Goal: Task Accomplishment & Management: Use online tool/utility

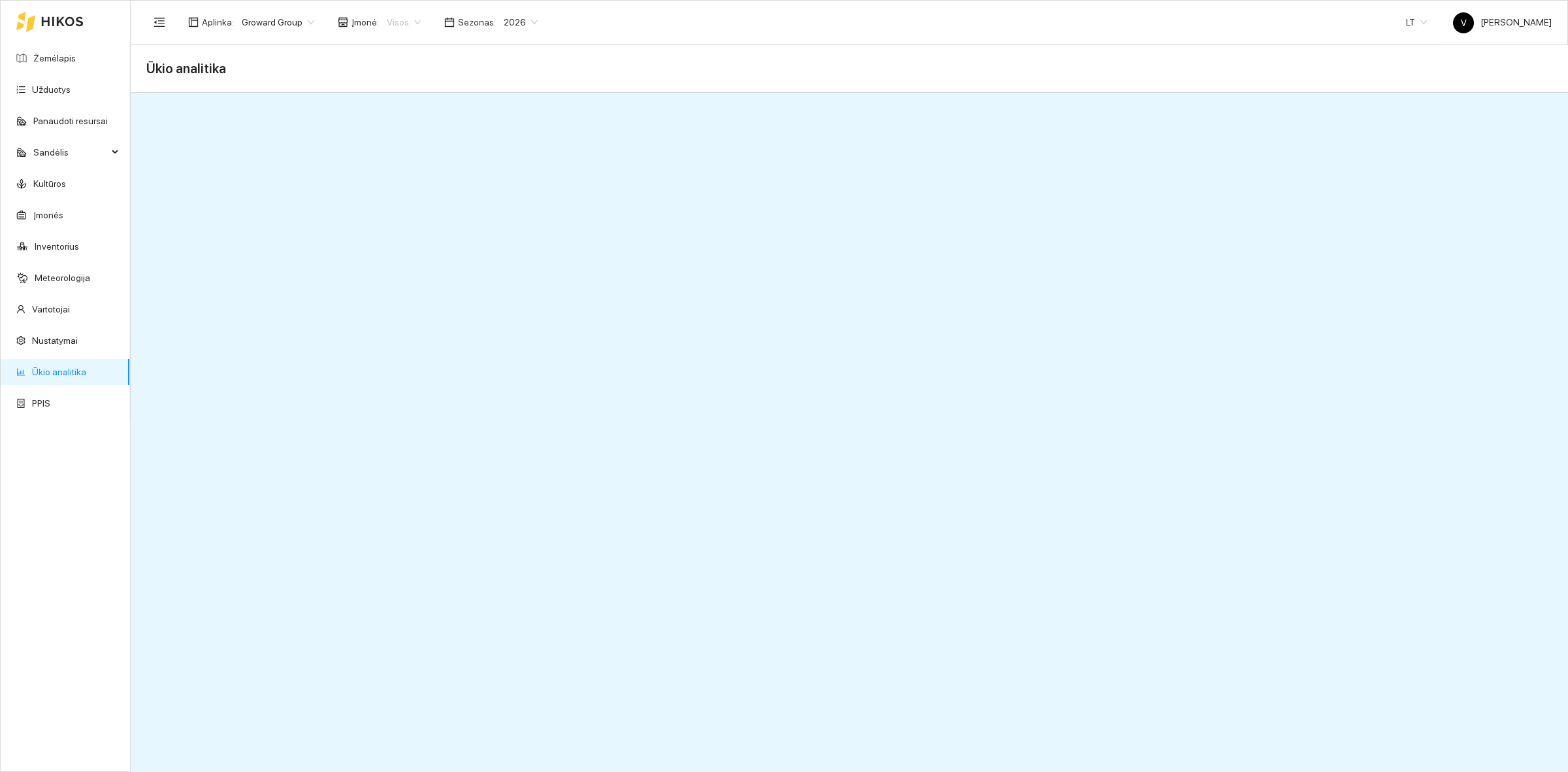
click at [387, 27] on span "Visos" at bounding box center [404, 21] width 34 height 20
click at [470, 87] on div "ŽŪB "VG Ausieniškės " Vievis" at bounding box center [448, 88] width 134 height 15
click at [441, 23] on span "ŽŪB "VG Ausieniškės " Vievis" at bounding box center [452, 21] width 131 height 20
click at [439, 110] on div "ŽŪB "VG Ausieniškės" Jonava" at bounding box center [448, 110] width 134 height 15
click at [470, 25] on span "ŽŪB "VG Ausieniškės" Jonava" at bounding box center [455, 21] width 135 height 20
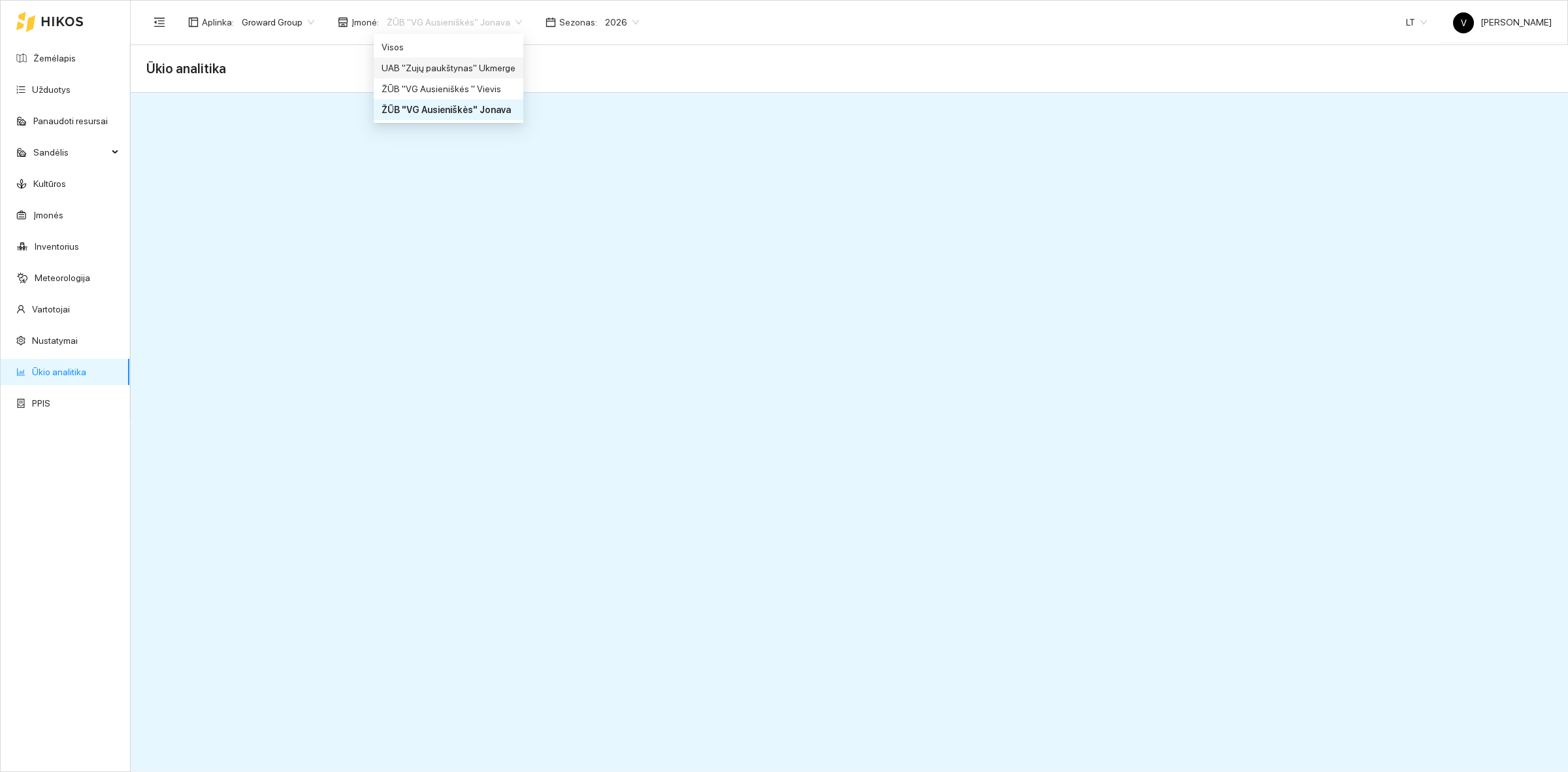
click at [462, 68] on div "UAB "Zujų paukštynas" Ukmerge" at bounding box center [448, 68] width 134 height 15
click at [54, 370] on link "Ūkio analitika" at bounding box center [58, 372] width 54 height 10
click at [510, 25] on span "UAB "Zujų paukštynas" Ukmerge" at bounding box center [460, 21] width 146 height 20
click at [479, 92] on div "ŽŪB "VG Ausieniškės " Vievis" at bounding box center [452, 88] width 142 height 15
click at [101, 149] on span "Sandėlis" at bounding box center [70, 152] width 75 height 27
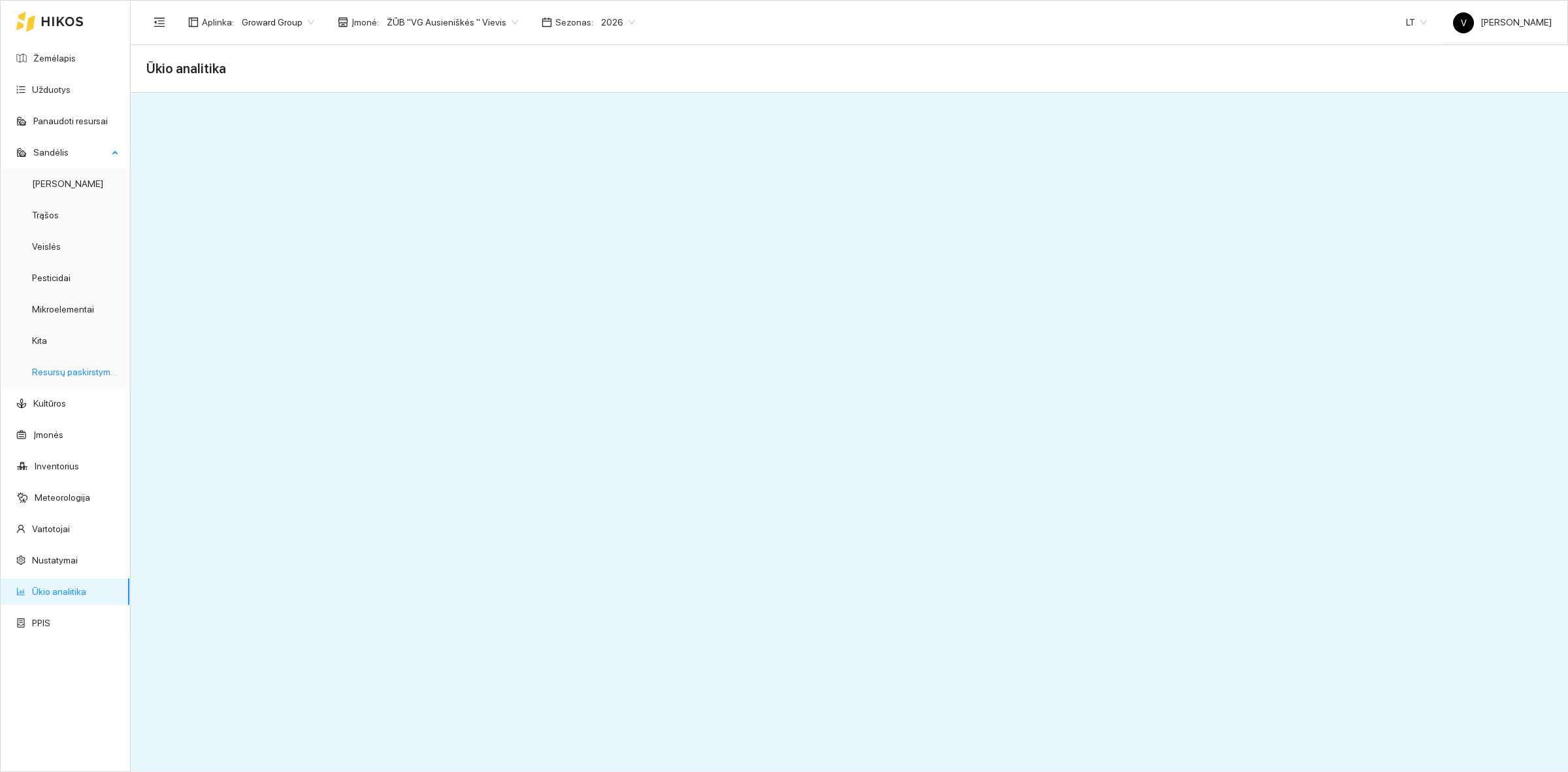
click at [54, 370] on link "Resursų paskirstymas" at bounding box center [75, 372] width 88 height 10
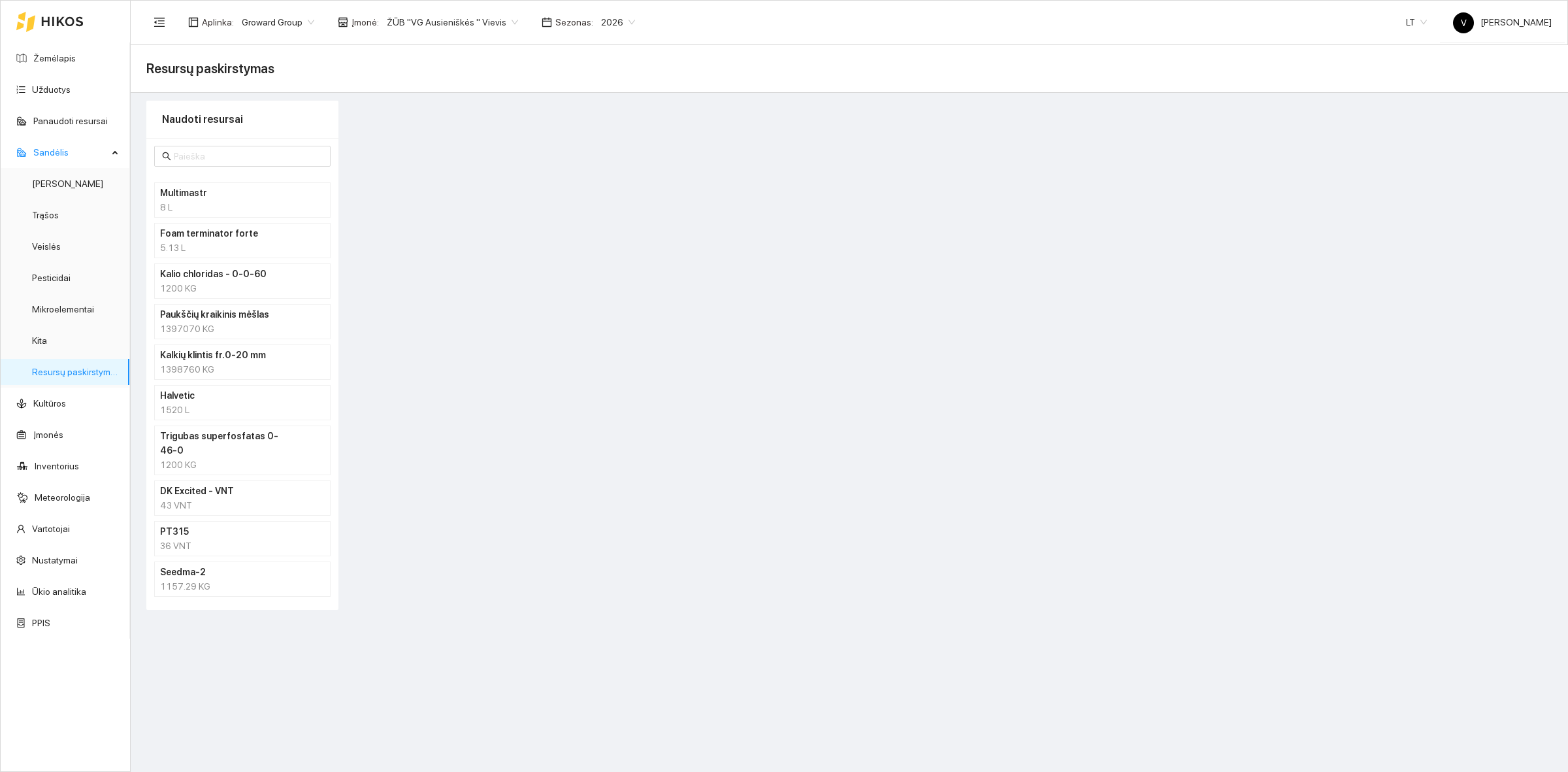
click at [230, 324] on div "1397070 KG" at bounding box center [242, 328] width 164 height 15
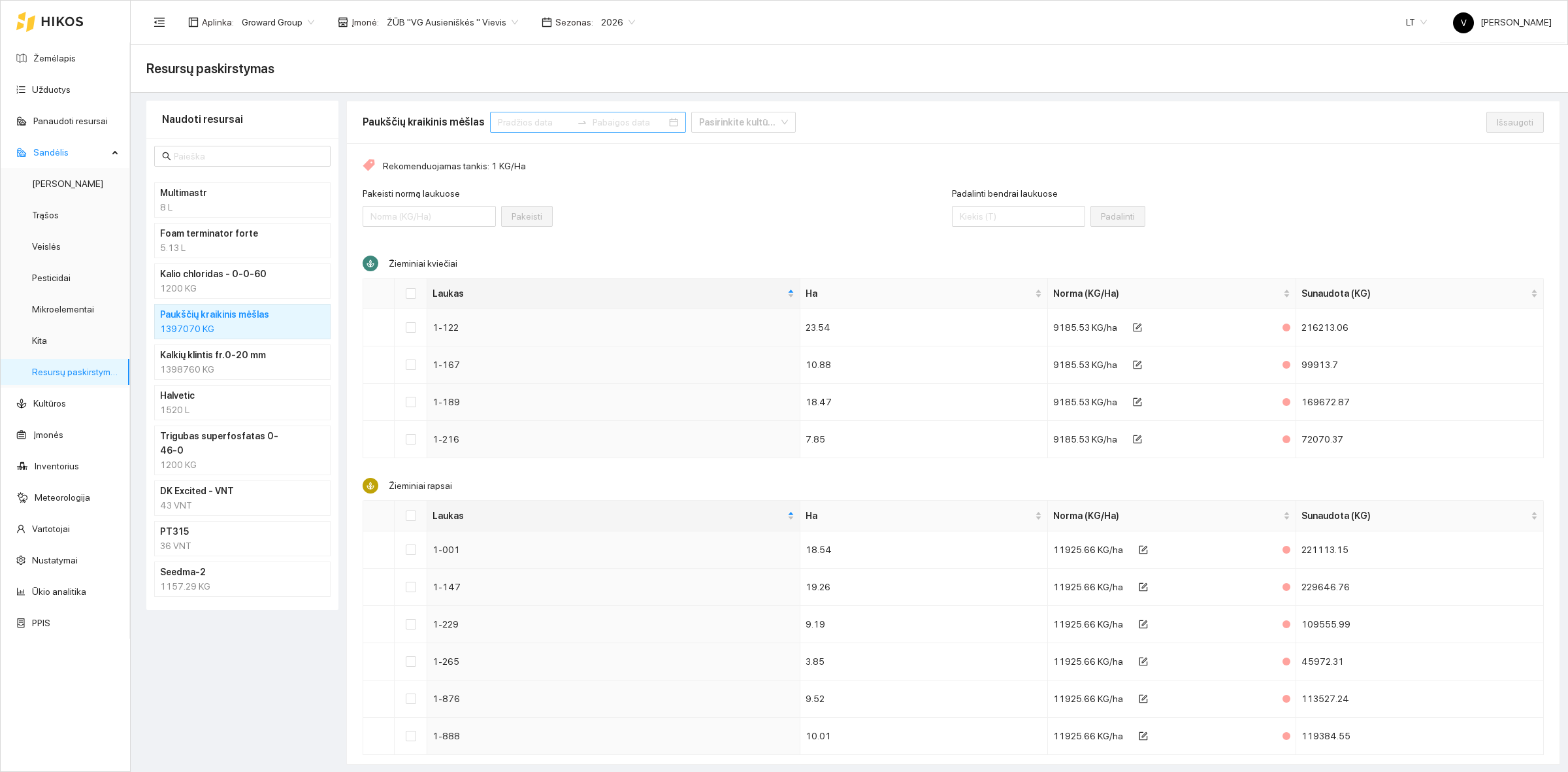
click at [511, 123] on input at bounding box center [534, 122] width 74 height 15
type input "[DATE]"
click at [1246, 167] on div "Rekomenduojamas tankis: 1 KG/Ha" at bounding box center [952, 165] width 1181 height 15
